Goal: Browse casually: Explore the website without a specific task or goal

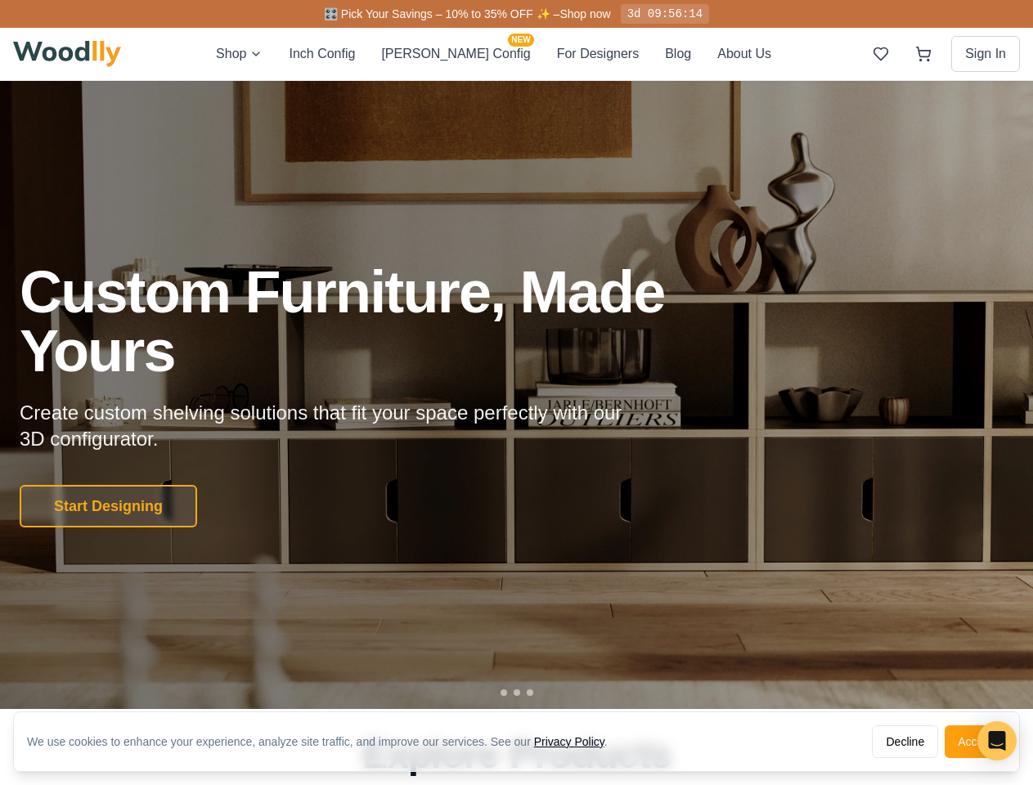
click at [516, 400] on p "Create custom shelving solutions that fit your space perfectly with our 3D conf…" at bounding box center [334, 426] width 628 height 52
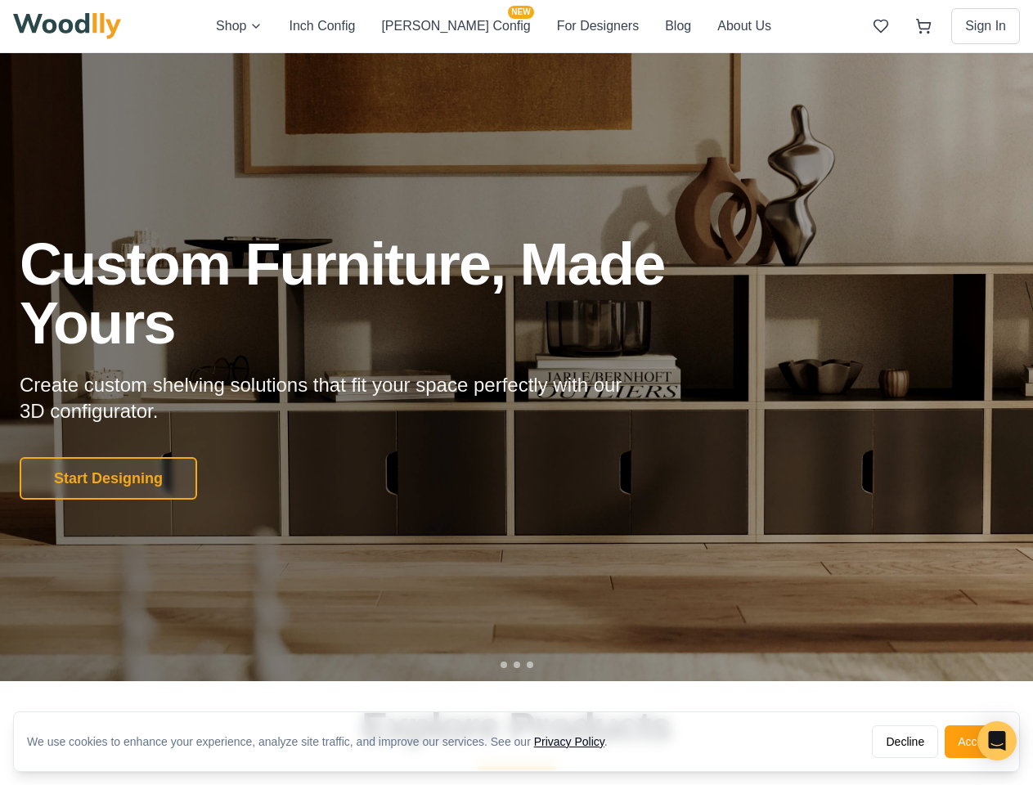
click at [905, 742] on button "Decline" at bounding box center [905, 741] width 66 height 33
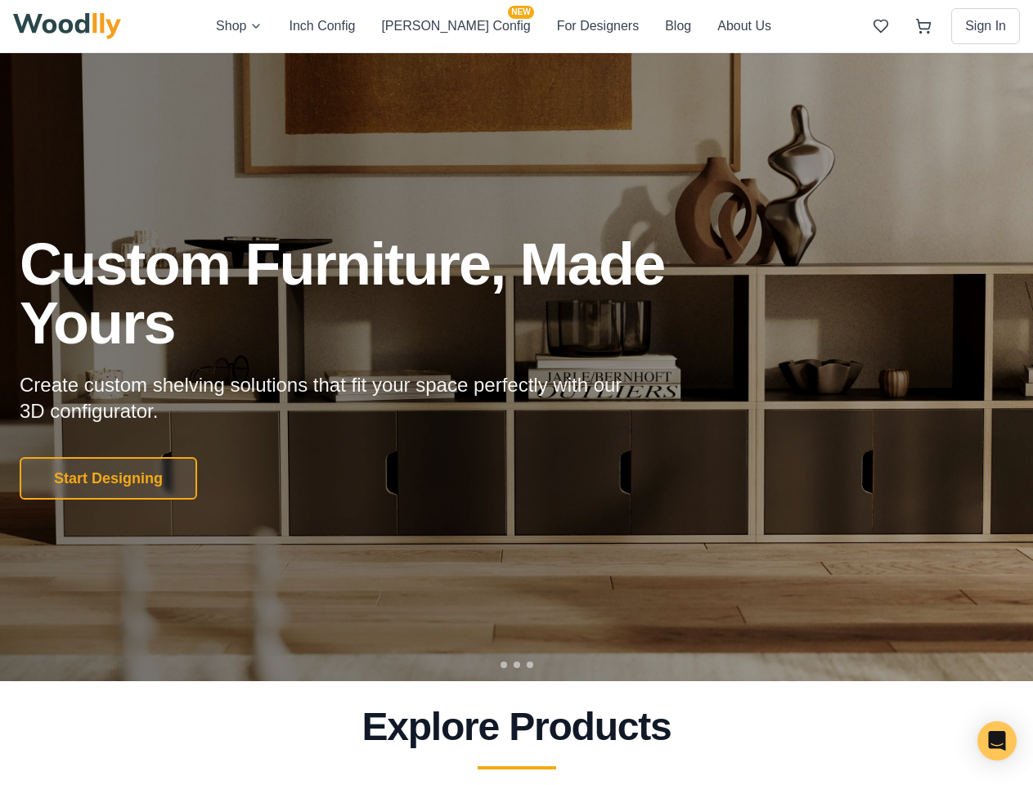
click at [975, 742] on h2 "Explore Products" at bounding box center [517, 726] width 994 height 39
click at [67, 54] on div at bounding box center [516, 367] width 1033 height 628
click at [361, 54] on div at bounding box center [516, 367] width 1033 height 628
click at [456, 54] on div at bounding box center [516, 367] width 1033 height 628
click at [559, 54] on div at bounding box center [516, 367] width 1033 height 628
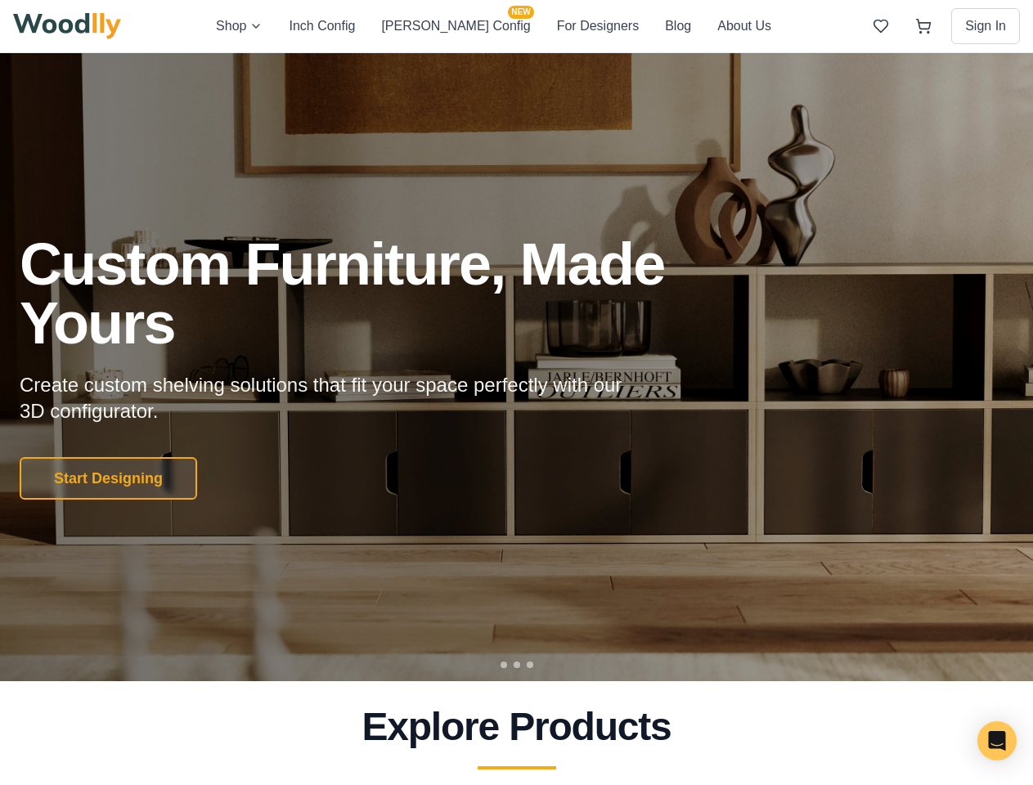
click at [640, 54] on div at bounding box center [516, 367] width 1033 height 628
click at [706, 54] on div at bounding box center [516, 367] width 1033 height 628
click at [881, 54] on div at bounding box center [516, 367] width 1033 height 628
